Goal: Task Accomplishment & Management: Use online tool/utility

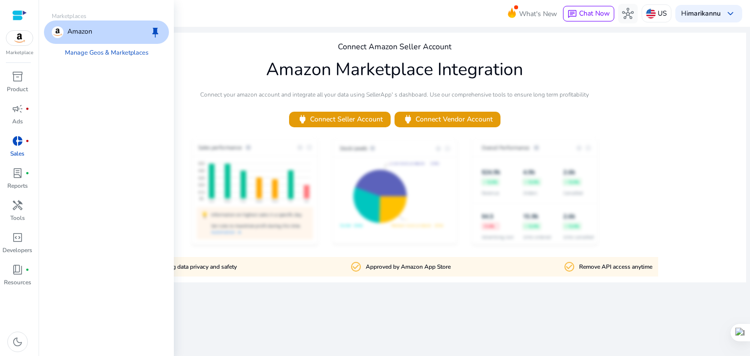
click at [20, 31] on img at bounding box center [19, 38] width 26 height 15
click at [13, 41] on img at bounding box center [19, 38] width 26 height 15
click at [14, 86] on p "Product" at bounding box center [17, 89] width 21 height 9
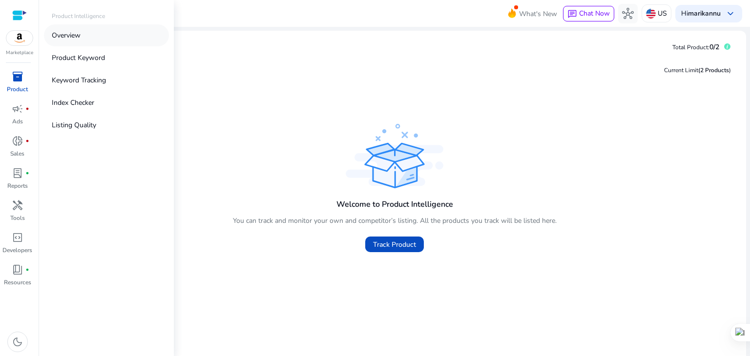
click at [96, 42] on link "Overview" at bounding box center [106, 35] width 125 height 22
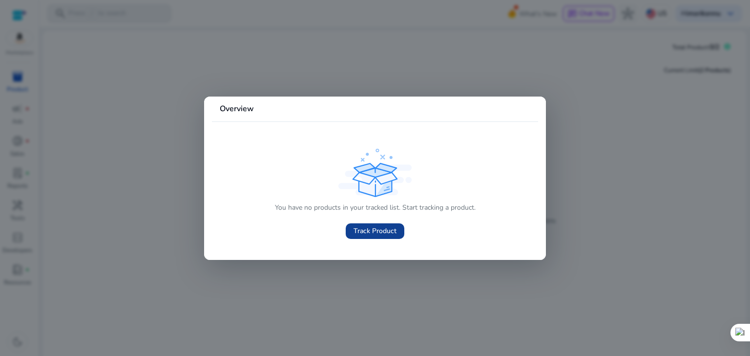
click at [366, 233] on span "Track Product" at bounding box center [374, 231] width 43 height 10
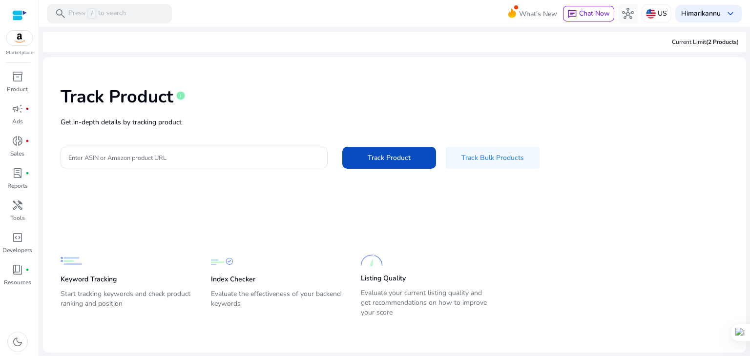
click at [481, 170] on div "Track Product info Get in-depth details by tracking product Enter ASIN or Amazo…" at bounding box center [394, 126] width 687 height 123
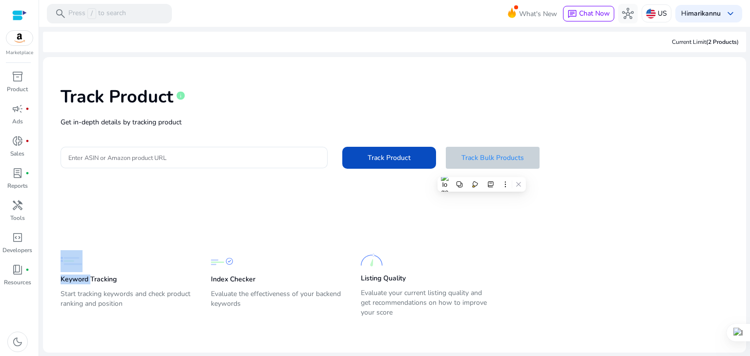
click at [461, 152] on span at bounding box center [493, 157] width 94 height 23
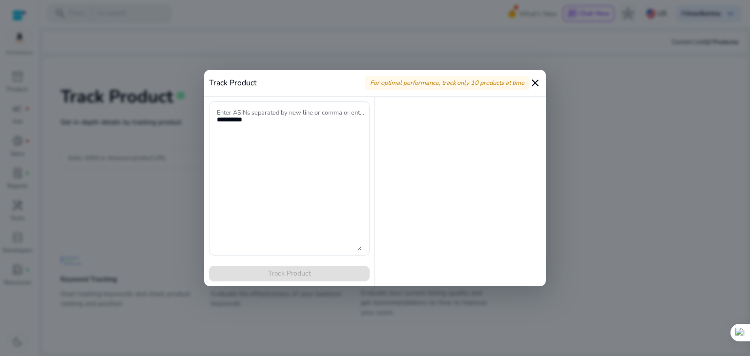
click at [532, 81] on mat-icon "close" at bounding box center [535, 83] width 12 height 12
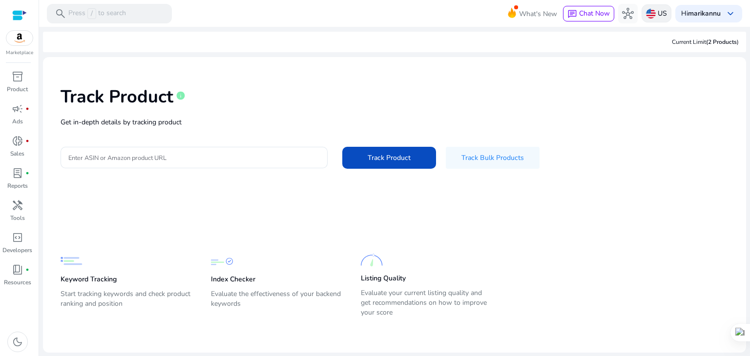
click at [643, 17] on div "US" at bounding box center [656, 13] width 30 height 18
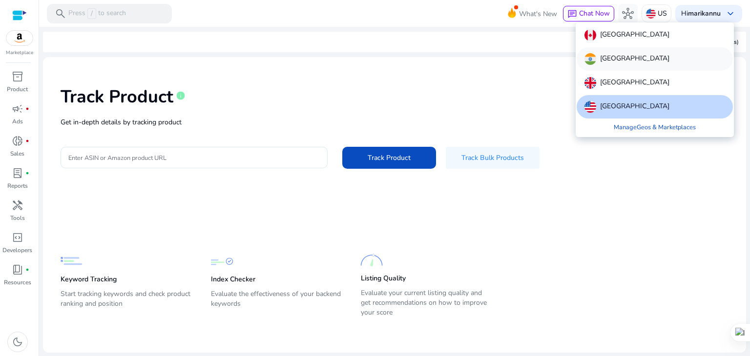
click at [636, 66] on div "[GEOGRAPHIC_DATA]" at bounding box center [654, 58] width 156 height 23
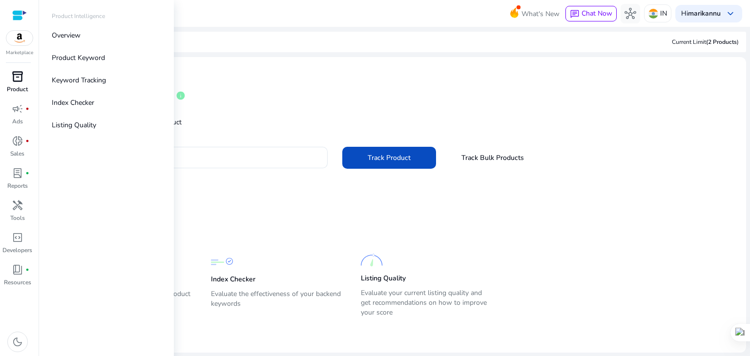
click at [25, 71] on div "inventory_2" at bounding box center [17, 77] width 27 height 16
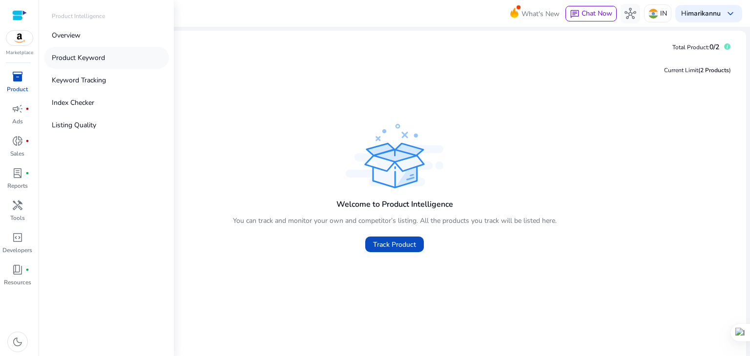
click at [90, 57] on p "Product Keyword" at bounding box center [78, 58] width 53 height 10
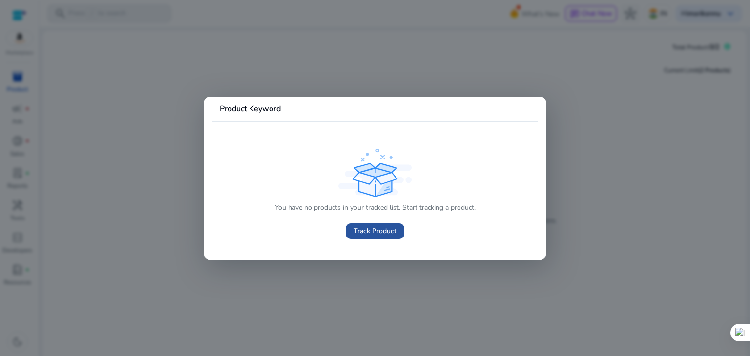
click at [364, 237] on span at bounding box center [374, 231] width 59 height 23
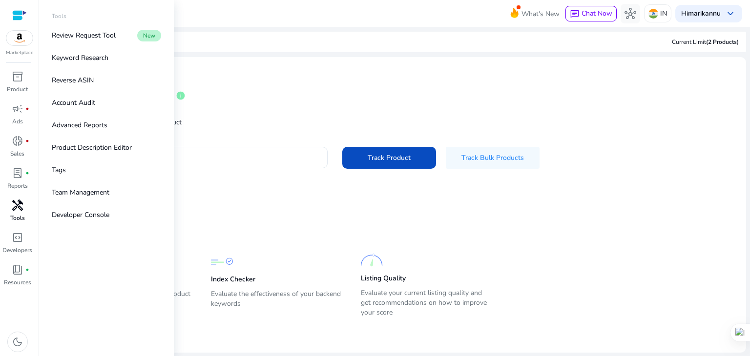
click at [15, 214] on p "Tools" at bounding box center [17, 218] width 15 height 9
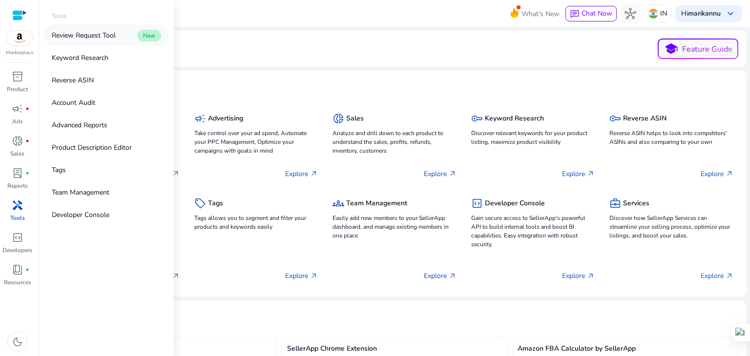
click at [84, 37] on p "Review Request Tool" at bounding box center [84, 35] width 64 height 10
